Goal: Task Accomplishment & Management: Manage account settings

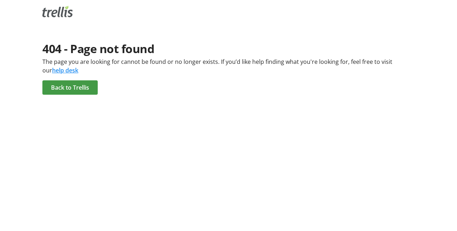
click at [70, 89] on span "Back to Trellis" at bounding box center [70, 87] width 38 height 9
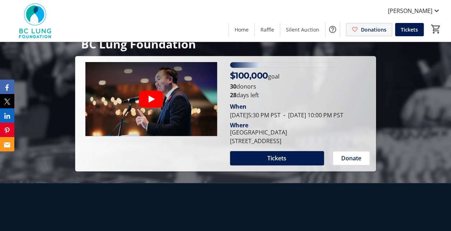
scroll to position [72, 0]
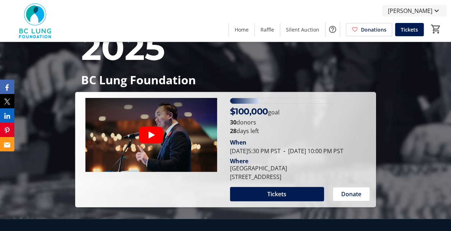
click at [436, 9] on mat-icon at bounding box center [437, 10] width 9 height 9
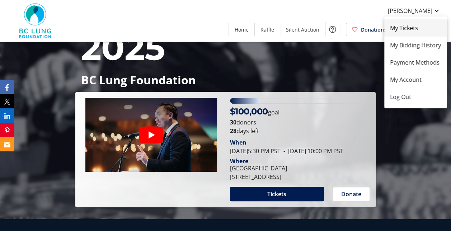
click at [402, 32] on span "My Tickets" at bounding box center [415, 28] width 51 height 9
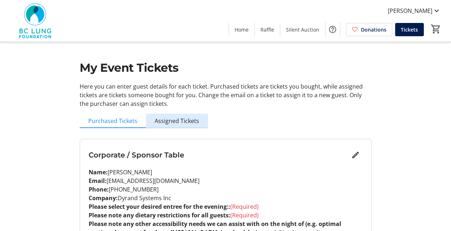
click at [178, 118] on span "Assigned Tickets" at bounding box center [177, 121] width 45 height 6
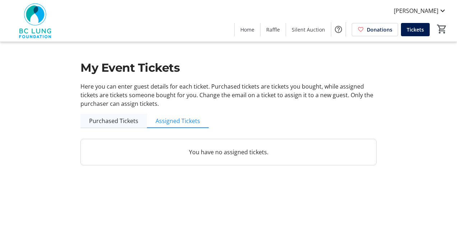
click at [108, 116] on span "Purchased Tickets" at bounding box center [113, 121] width 49 height 14
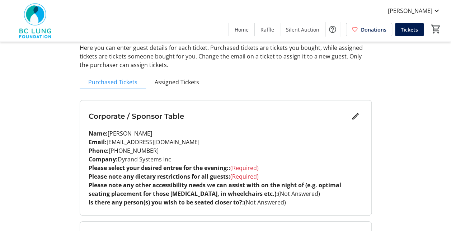
scroll to position [72, 0]
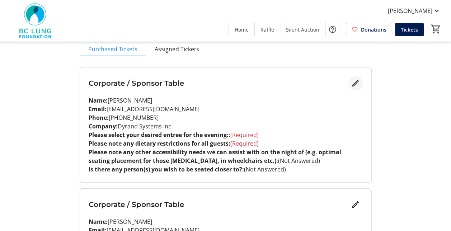
click at [353, 84] on mat-icon "Edit" at bounding box center [355, 83] width 9 height 9
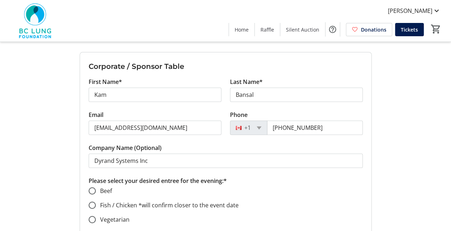
scroll to position [108, 0]
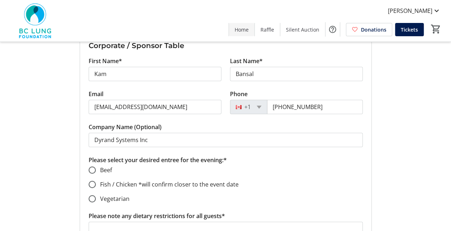
click at [245, 27] on span "Home" at bounding box center [242, 30] width 14 height 8
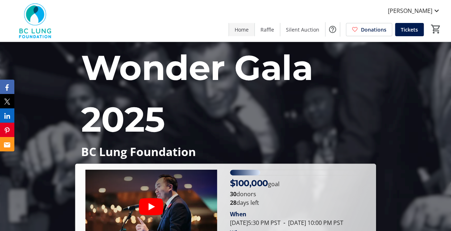
click at [243, 33] on span "Home" at bounding box center [242, 30] width 14 height 8
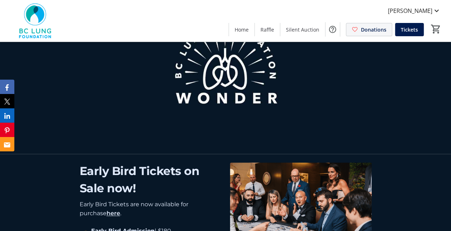
scroll to position [287, 0]
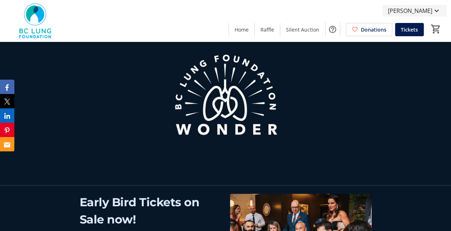
click at [437, 9] on mat-icon at bounding box center [437, 10] width 9 height 9
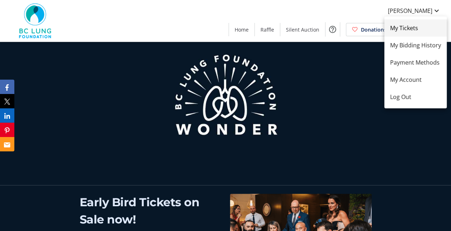
click at [407, 24] on span "My Tickets" at bounding box center [415, 28] width 51 height 9
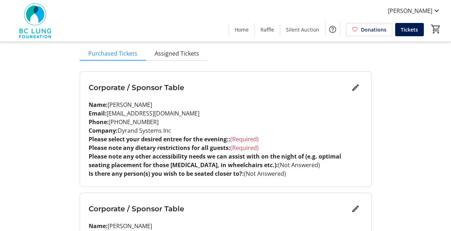
scroll to position [72, 0]
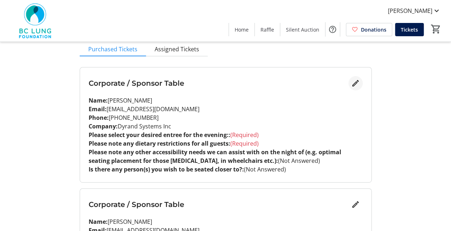
click at [358, 83] on mat-icon "Edit" at bounding box center [355, 83] width 9 height 9
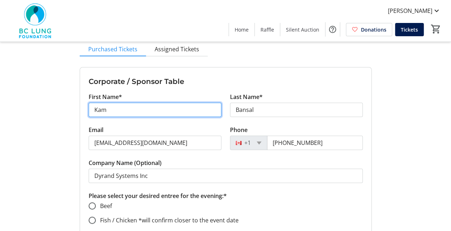
drag, startPoint x: 116, startPoint y: 111, endPoint x: 87, endPoint y: 111, distance: 29.4
click at [87, 111] on div "First Name* [PERSON_NAME]" at bounding box center [154, 109] width 141 height 33
type input "[PERSON_NAME]"
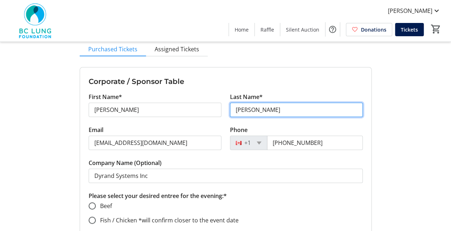
type input "[PERSON_NAME]"
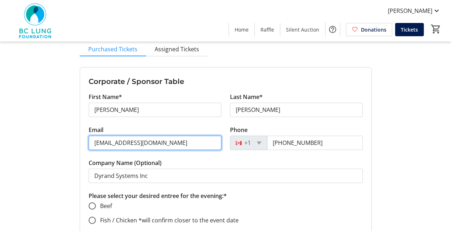
drag, startPoint x: 172, startPoint y: 144, endPoint x: 74, endPoint y: 141, distance: 98.1
paste input "juangarcia"
type input "[EMAIL_ADDRESS][DOMAIN_NAME]"
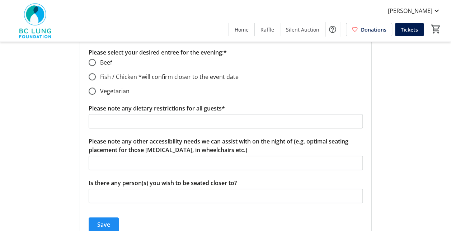
scroll to position [108, 0]
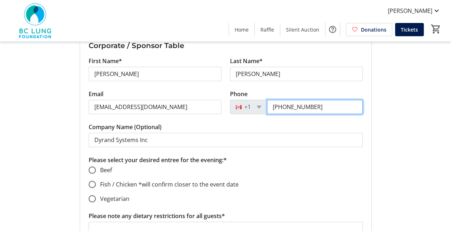
drag, startPoint x: 319, startPoint y: 104, endPoint x: 249, endPoint y: 106, distance: 70.0
click at [249, 106] on div "[PHONE_NUMBER]" at bounding box center [296, 107] width 133 height 14
paste input "778) 385-5904"
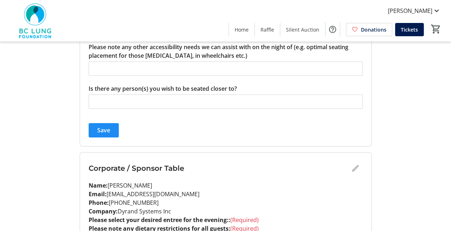
type input "[PHONE_NUMBER]"
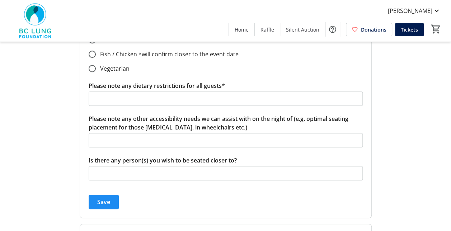
scroll to position [202, 0]
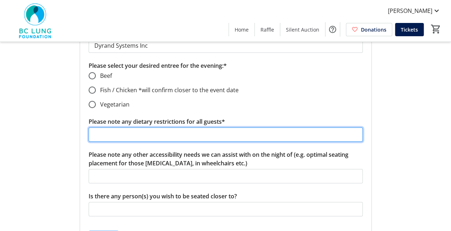
click at [126, 134] on input "Please note any dietary restrictions for all guests*" at bounding box center [226, 134] width 274 height 14
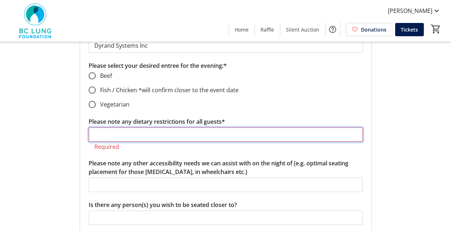
click at [137, 135] on input "Please note any dietary restrictions for all guests*" at bounding box center [226, 134] width 274 height 14
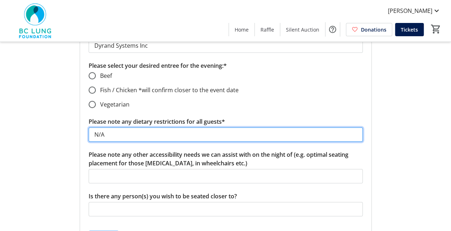
type input "N/A"
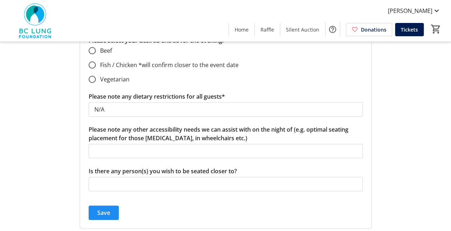
scroll to position [238, 0]
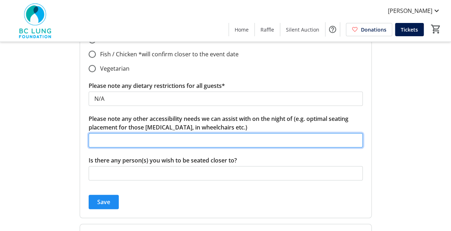
click at [158, 144] on input "Please note any other accessibility needs we can assist with on the night of (e…" at bounding box center [226, 140] width 274 height 14
type input "N/A"
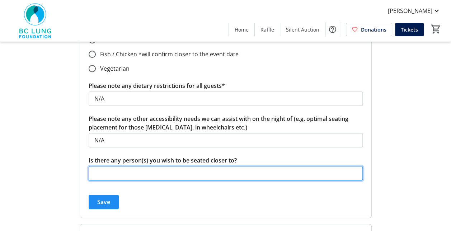
click at [204, 168] on input "Is there any person(s) you wish to be seated closer to?" at bounding box center [226, 173] width 274 height 14
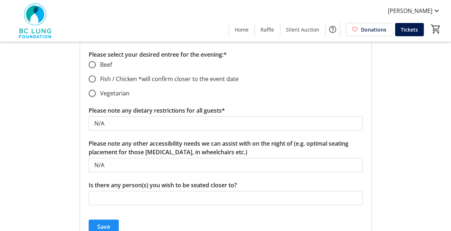
scroll to position [202, 0]
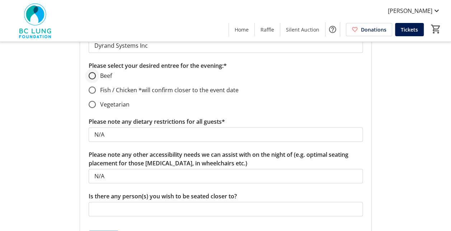
click at [98, 73] on div at bounding box center [92, 75] width 17 height 17
radio input "true"
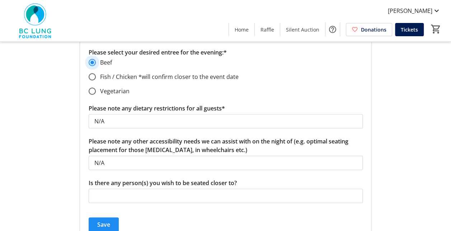
scroll to position [144, 0]
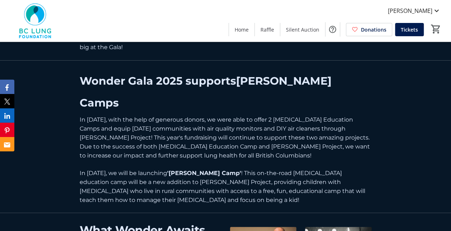
scroll to position [574, 0]
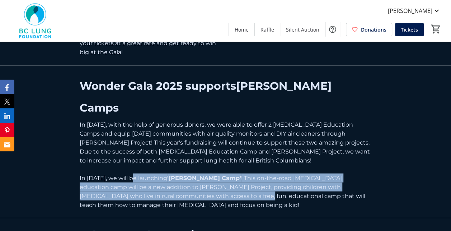
drag, startPoint x: 165, startPoint y: 185, endPoint x: 133, endPoint y: 164, distance: 38.1
click at [133, 173] on p "In 2026, we will be launching 'Carter's Camp' ! This on-the-road asthma educati…" at bounding box center [226, 191] width 292 height 36
copy p "launching 'Carter's Camp' ! This on-the-road asthma education camp will be a ne…"
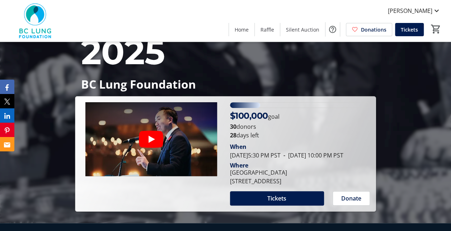
scroll to position [108, 0]
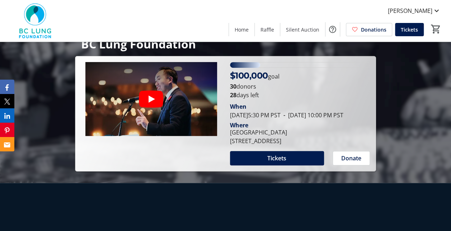
click at [272, 145] on div "[STREET_ADDRESS]" at bounding box center [258, 141] width 57 height 9
drag, startPoint x: 339, startPoint y: 149, endPoint x: 229, endPoint y: 152, distance: 109.5
click at [229, 145] on div "Terminal City Club 837 West Hastings Street, Vancouver, BC V6C 3N9" at bounding box center [259, 136] width 66 height 17
copy div "837 West Hastings Street, Vancouver, BC"
